Goal: Find specific page/section: Find specific page/section

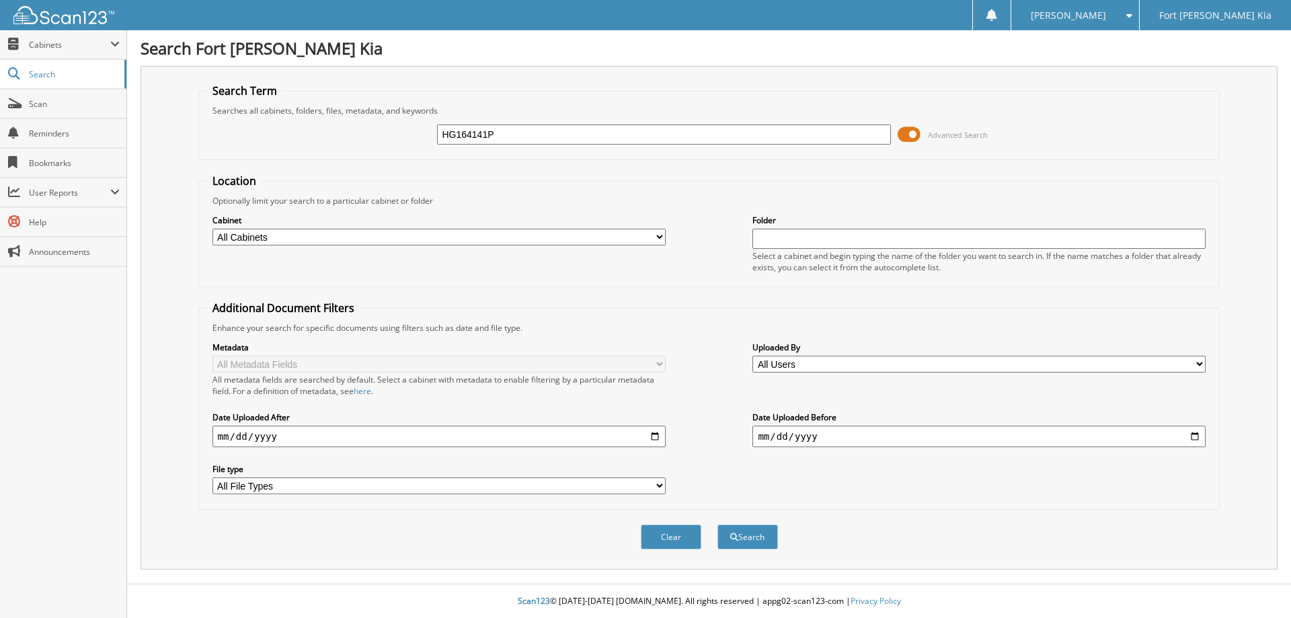
type input "HG164141P"
click at [912, 130] on span at bounding box center [909, 134] width 23 height 20
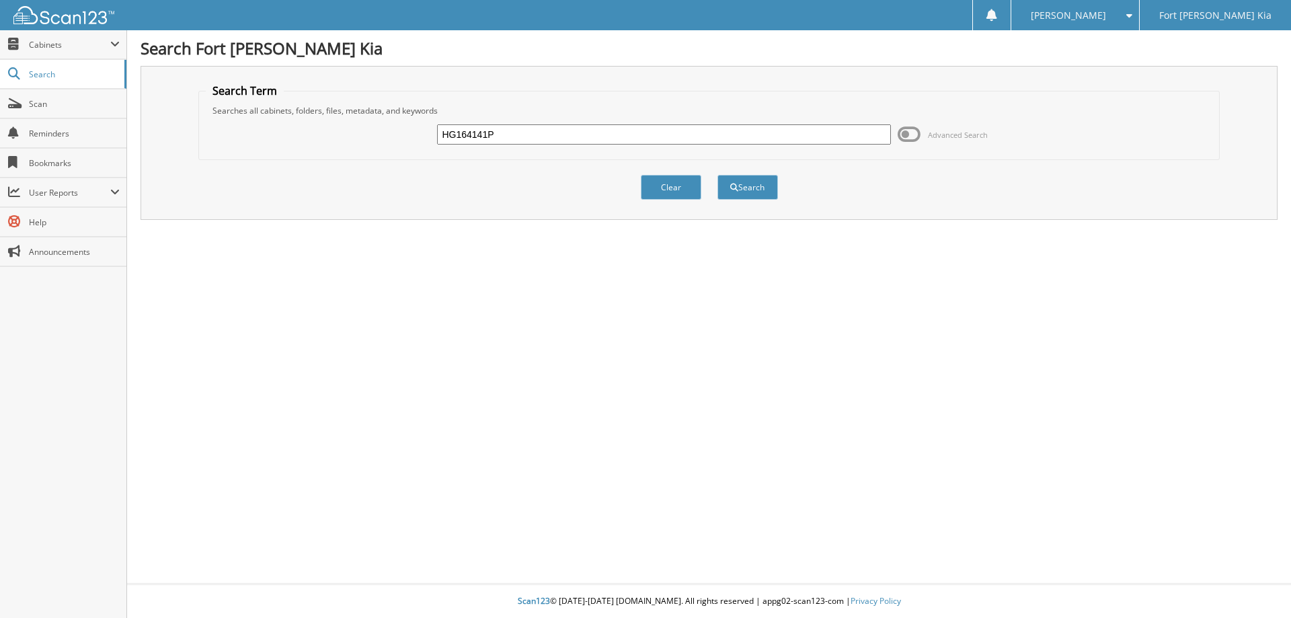
click at [582, 131] on input "HG164141P" at bounding box center [663, 134] width 453 height 20
click at [718, 175] on button "Search" at bounding box center [748, 187] width 61 height 25
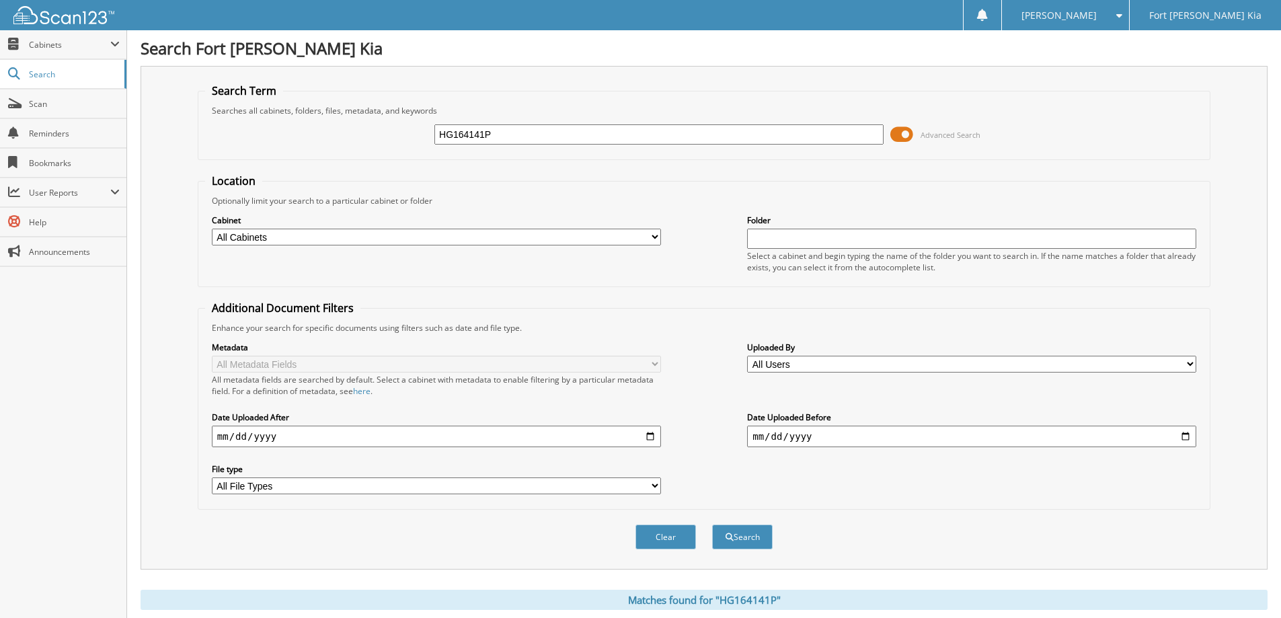
click at [908, 136] on span at bounding box center [902, 134] width 23 height 20
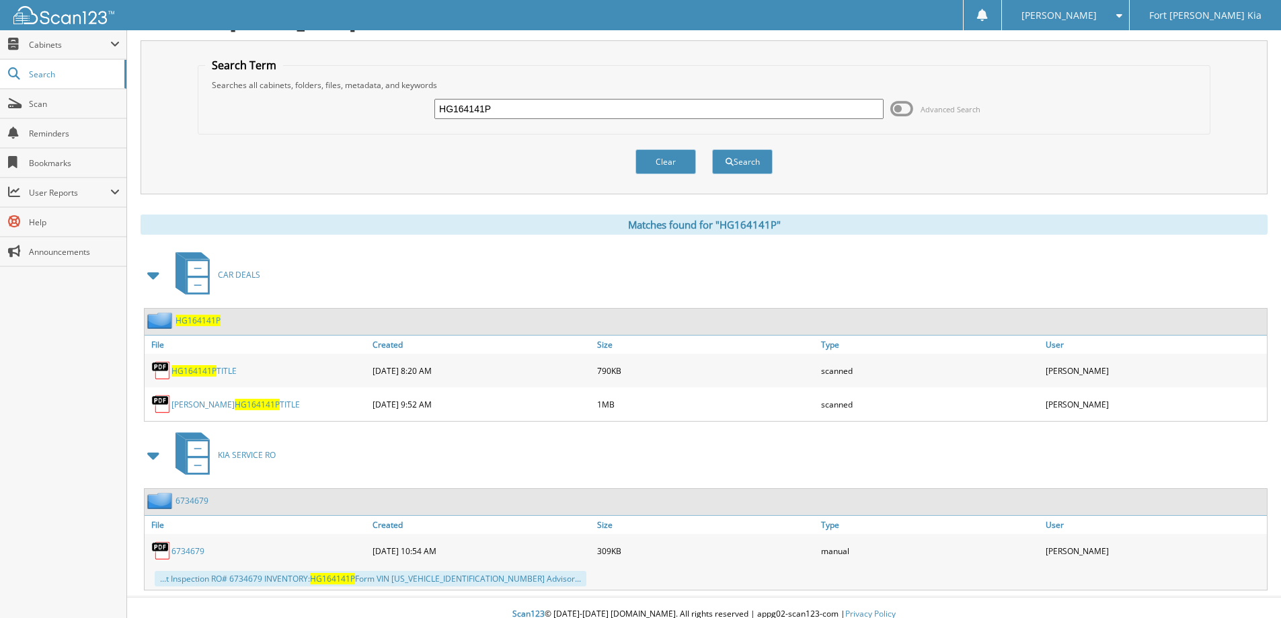
scroll to position [38, 0]
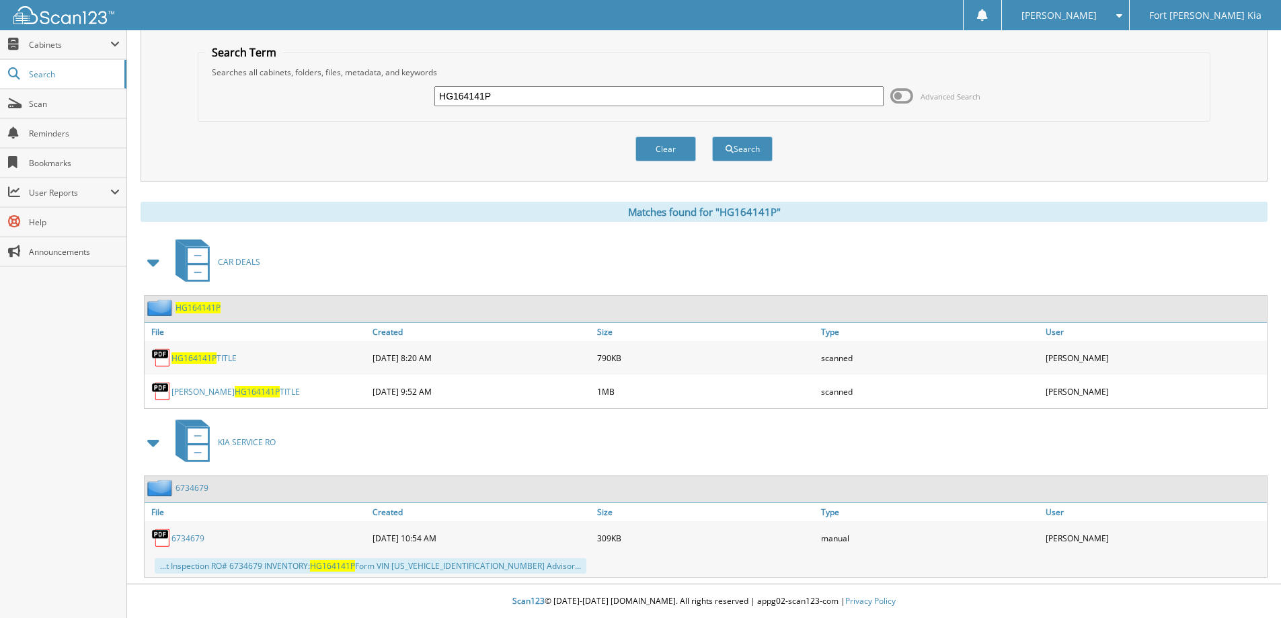
click at [235, 393] on span "HG164141P" at bounding box center [257, 391] width 45 height 11
click at [606, 91] on input "HG164141P" at bounding box center [659, 96] width 449 height 20
type input "s6544306"
click at [712, 137] on button "Search" at bounding box center [742, 149] width 61 height 25
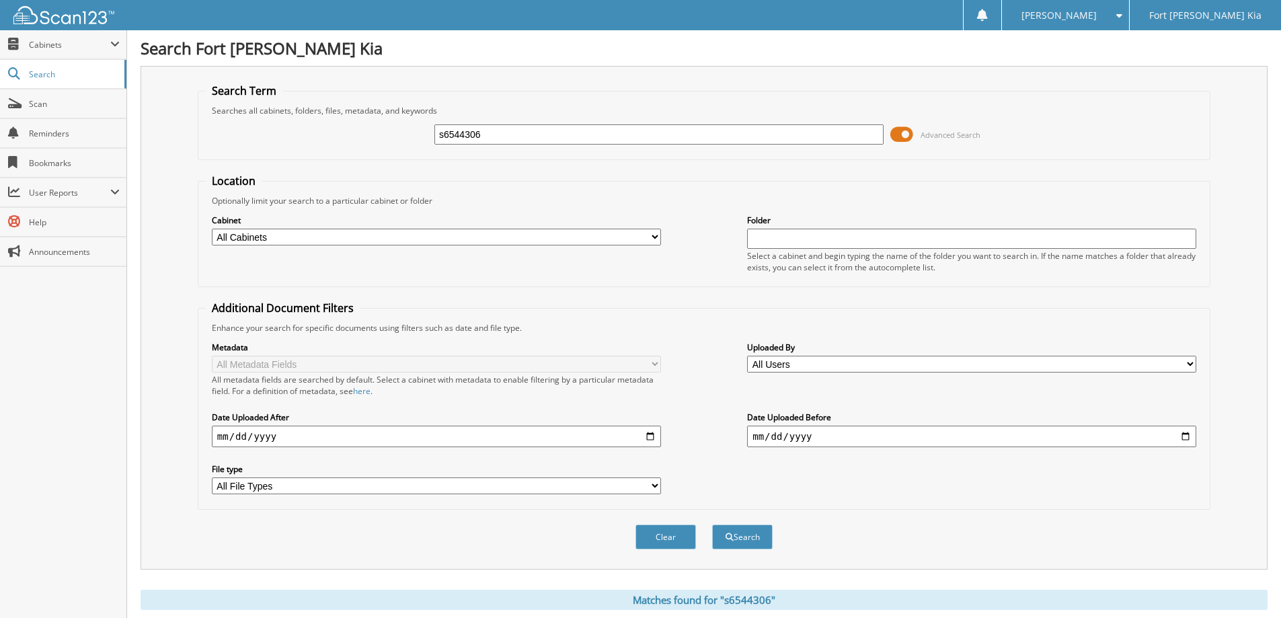
click at [891, 134] on span at bounding box center [902, 134] width 23 height 20
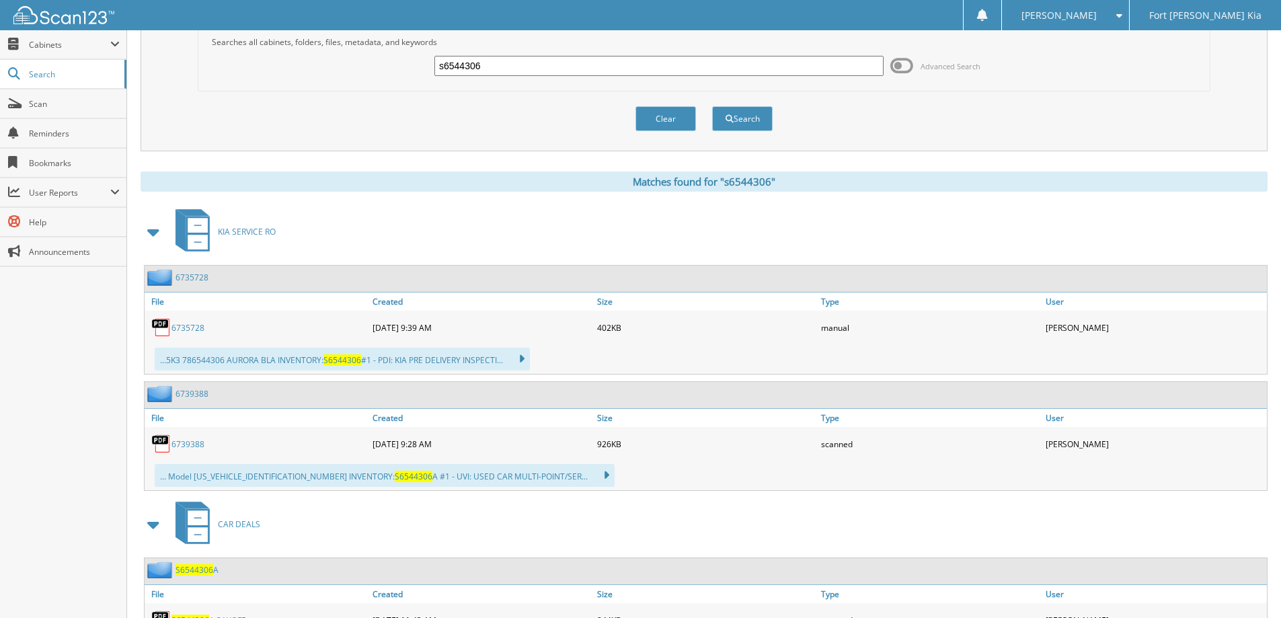
scroll to position [197, 0]
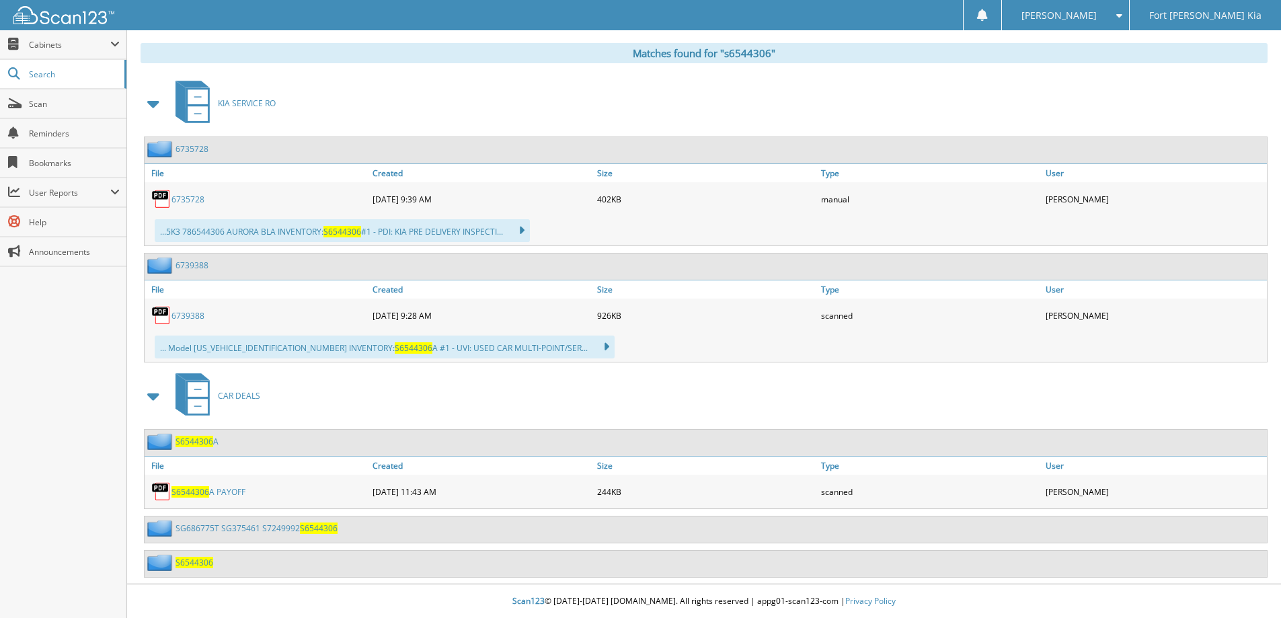
click at [152, 103] on span at bounding box center [154, 103] width 19 height 24
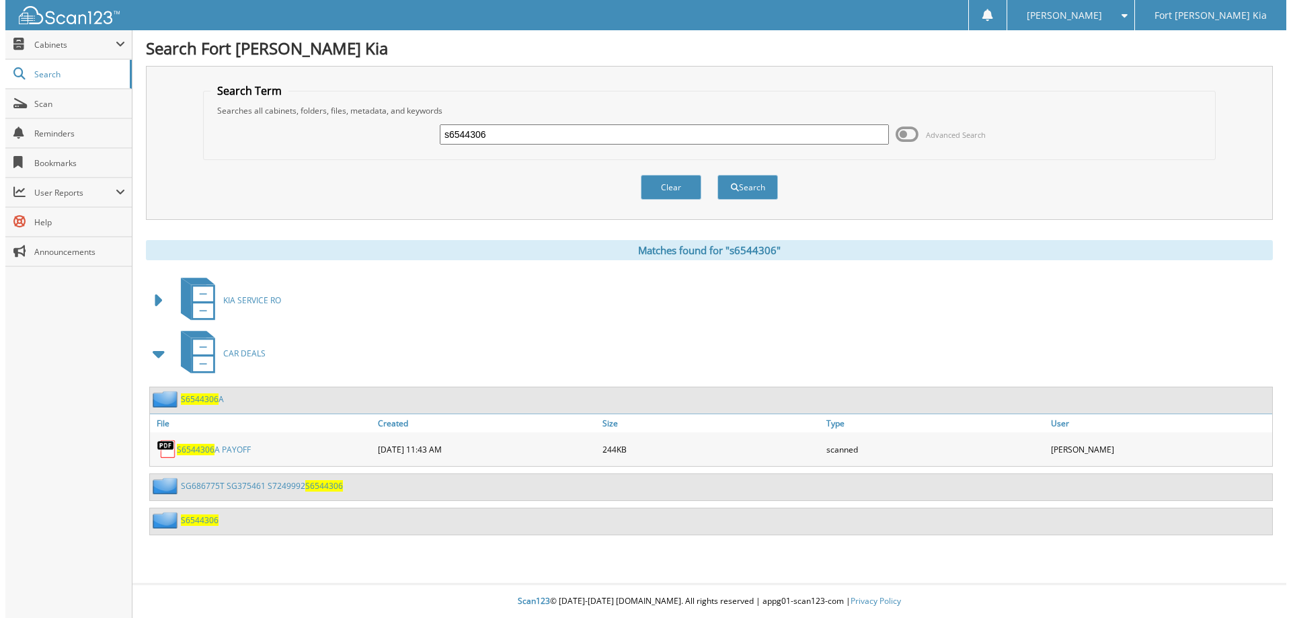
scroll to position [0, 0]
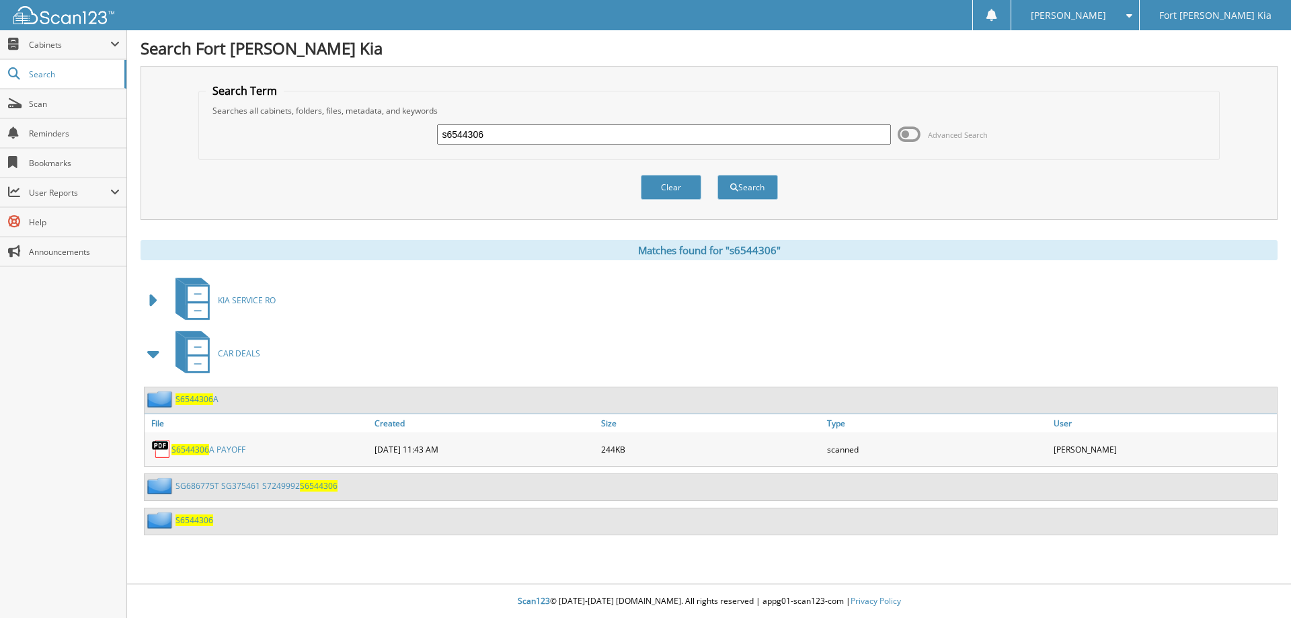
click at [236, 482] on link "SG686775T SG375461 S7249992 S6544306" at bounding box center [257, 485] width 162 height 11
